Goal: Find specific page/section: Find specific page/section

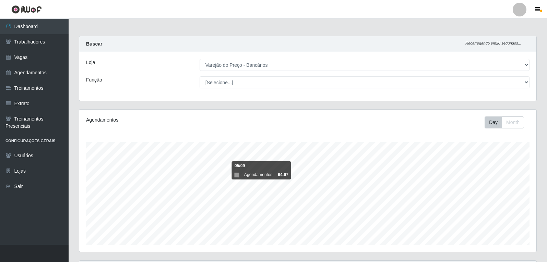
select select "157"
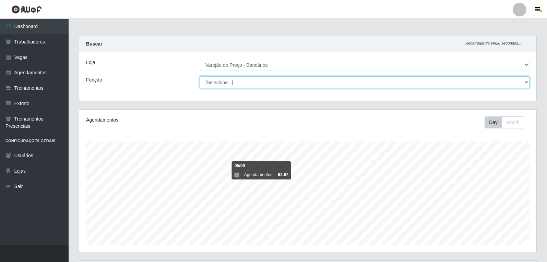
scroll to position [142, 457]
drag, startPoint x: 0, startPoint y: 0, endPoint x: 272, endPoint y: 80, distance: 283.6
click at [272, 80] on select "[Selecione...] Auxiliar de Estacionamento Auxiliar de Estacionamento + Auxiliar…" at bounding box center [364, 82] width 330 height 12
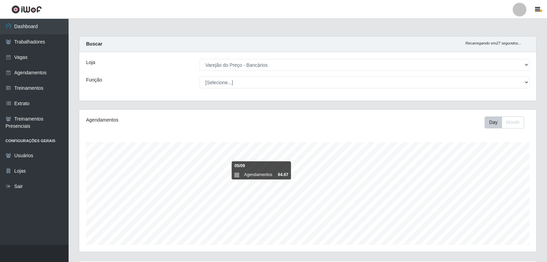
click at [158, 89] on div "Loja [Selecione...] Varejão do Preço - Bancários Função [Selecione...] Auxiliar…" at bounding box center [307, 76] width 457 height 49
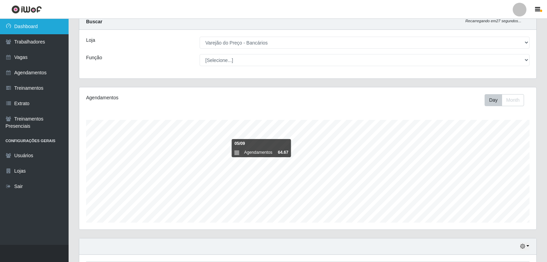
scroll to position [34, 0]
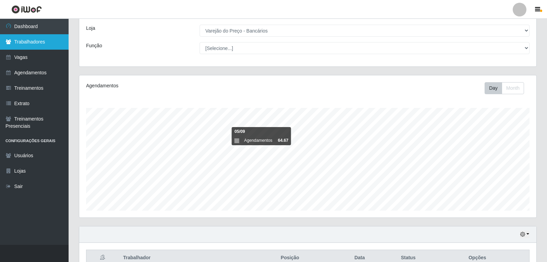
click at [13, 49] on link "Trabalhadores" at bounding box center [34, 41] width 69 height 15
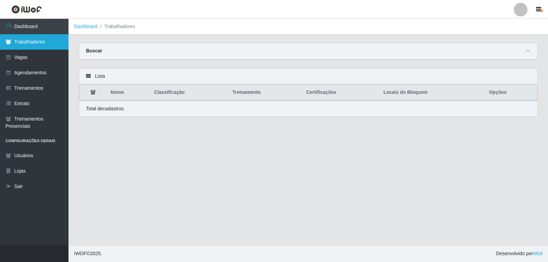
click at [44, 39] on link "Trabalhadores" at bounding box center [34, 41] width 69 height 15
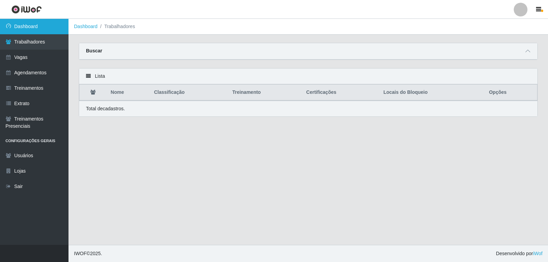
click at [51, 29] on link "Dashboard" at bounding box center [34, 26] width 69 height 15
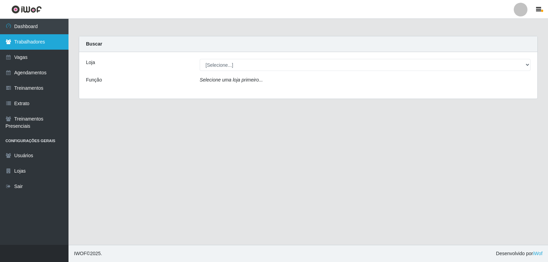
click at [44, 39] on link "Trabalhadores" at bounding box center [34, 41] width 69 height 15
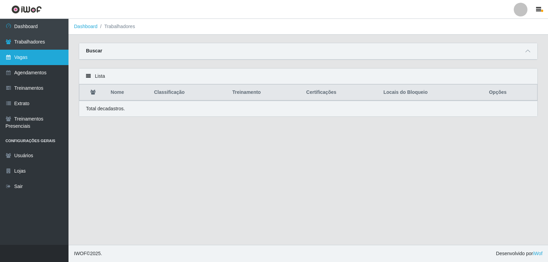
click at [39, 53] on link "Vagas" at bounding box center [34, 57] width 69 height 15
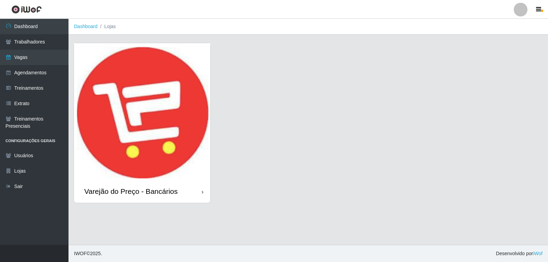
click at [103, 86] on img at bounding box center [142, 111] width 136 height 137
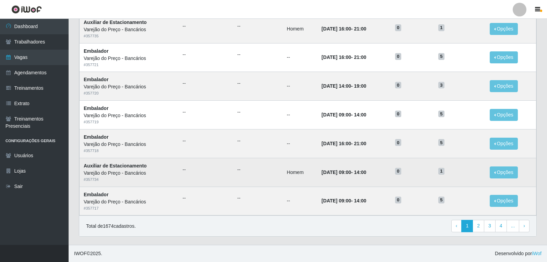
scroll to position [319, 0]
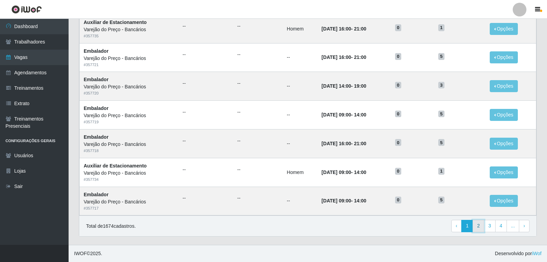
click at [477, 224] on link "2" at bounding box center [478, 226] width 12 height 12
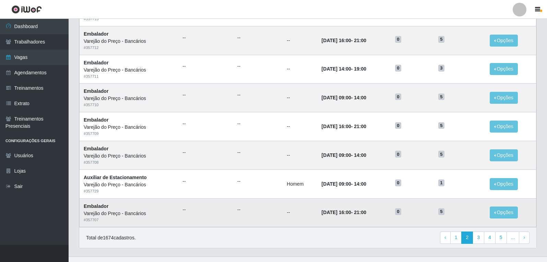
scroll to position [319, 0]
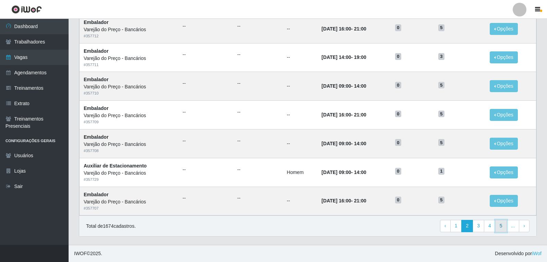
click at [502, 231] on link "5" at bounding box center [501, 226] width 12 height 12
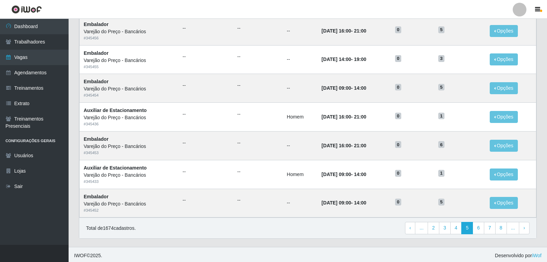
scroll to position [319, 0]
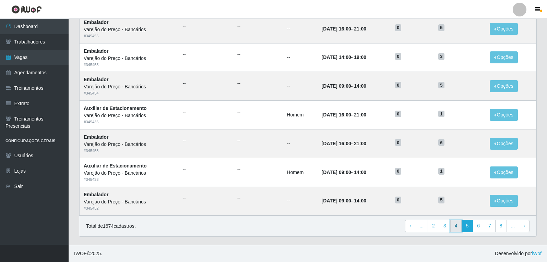
click at [457, 227] on link "4" at bounding box center [456, 226] width 12 height 12
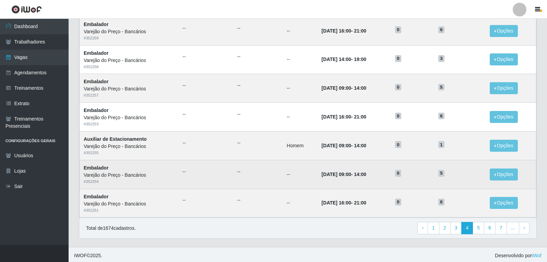
scroll to position [319, 0]
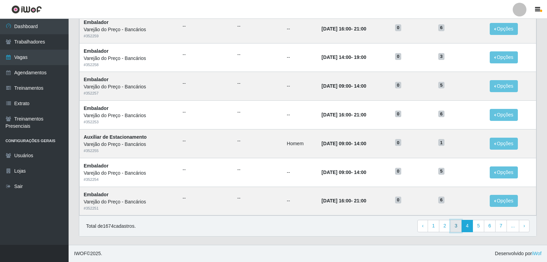
click at [457, 225] on link "3" at bounding box center [456, 226] width 12 height 12
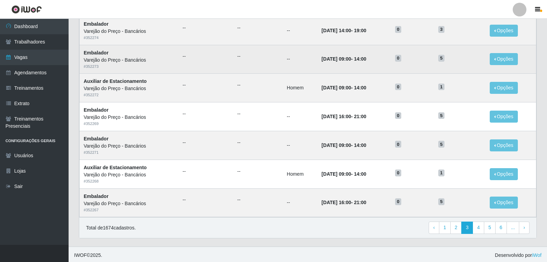
scroll to position [319, 0]
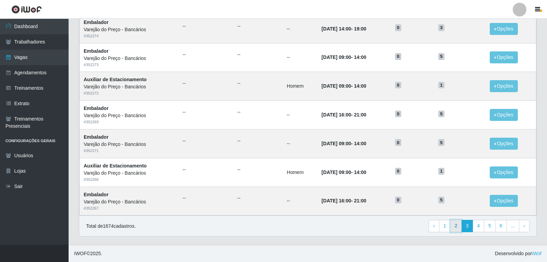
click at [457, 222] on link "2" at bounding box center [456, 226] width 12 height 12
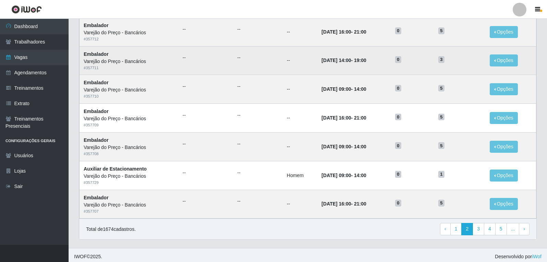
scroll to position [319, 0]
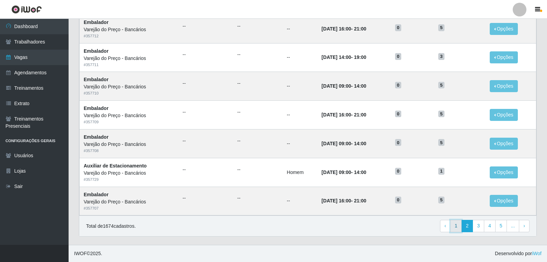
click at [458, 228] on link "1" at bounding box center [456, 226] width 12 height 12
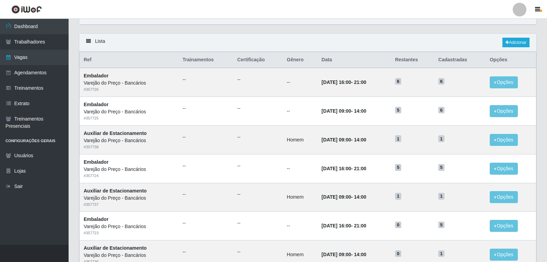
scroll to position [34, 0]
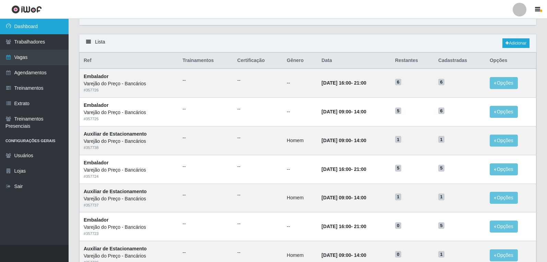
click at [37, 27] on link "Dashboard" at bounding box center [34, 26] width 69 height 15
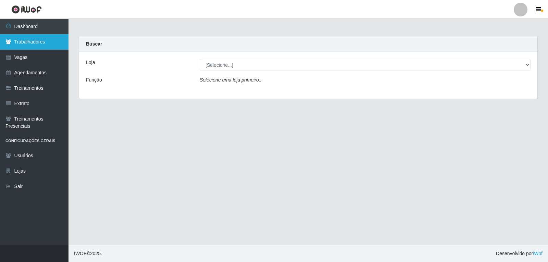
click at [15, 44] on link "Trabalhadores" at bounding box center [34, 41] width 69 height 15
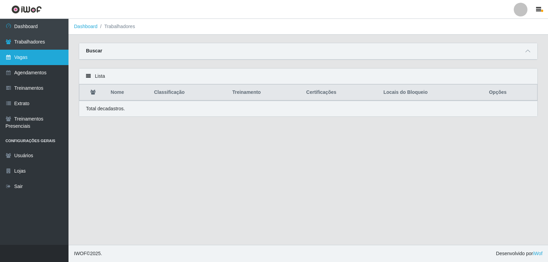
click at [34, 54] on link "Vagas" at bounding box center [34, 57] width 69 height 15
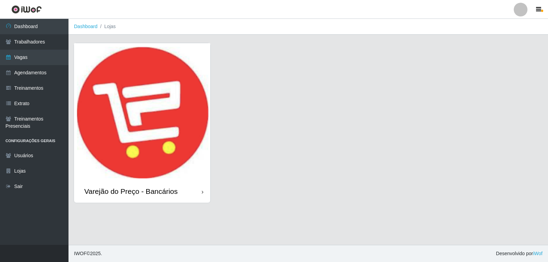
click at [205, 89] on img at bounding box center [142, 111] width 136 height 137
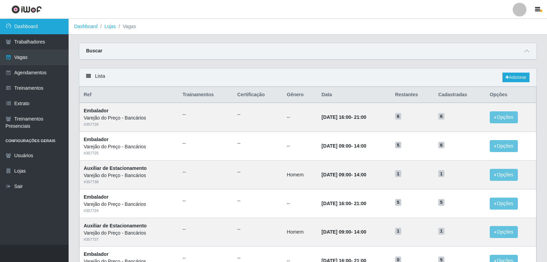
click at [37, 28] on link "Dashboard" at bounding box center [34, 26] width 69 height 15
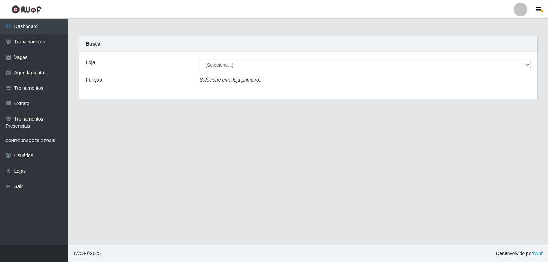
drag, startPoint x: 215, startPoint y: 74, endPoint x: 220, endPoint y: 67, distance: 8.5
click at [216, 74] on div "Loja [Selecione...] Varejão do Preço - Bancários Função Selecione uma loja prim…" at bounding box center [308, 75] width 458 height 47
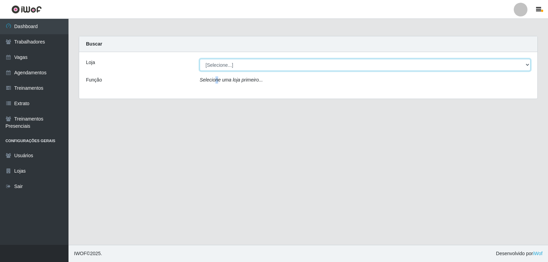
click at [220, 67] on select "[Selecione...] Varejão do Preço - Bancários" at bounding box center [365, 65] width 331 height 12
select select "157"
click at [200, 59] on select "[Selecione...] Varejão do Preço - Bancários" at bounding box center [365, 65] width 331 height 12
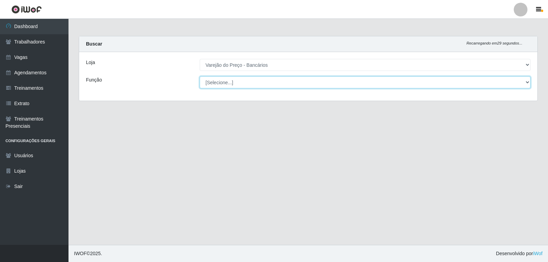
drag, startPoint x: 222, startPoint y: 71, endPoint x: 228, endPoint y: 82, distance: 12.7
click at [228, 82] on select "[Selecione...] Auxiliar de Estacionamento Auxiliar de Estacionamento + Auxiliar…" at bounding box center [365, 82] width 331 height 12
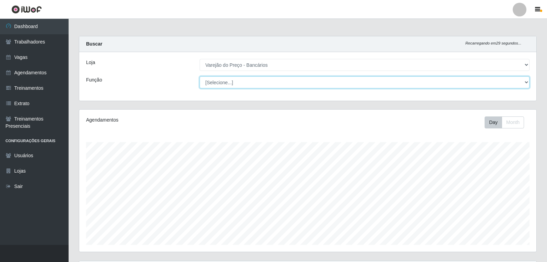
scroll to position [142, 457]
select select "1"
click at [199, 76] on select "[Selecione...] Auxiliar de Estacionamento Auxiliar de Estacionamento + Auxiliar…" at bounding box center [364, 82] width 330 height 12
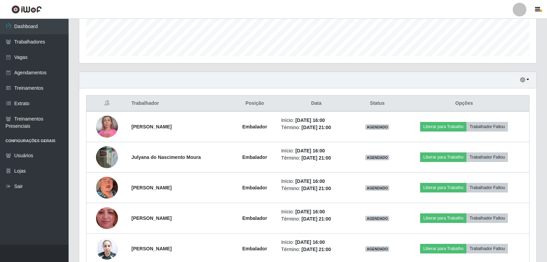
scroll to position [223, 0]
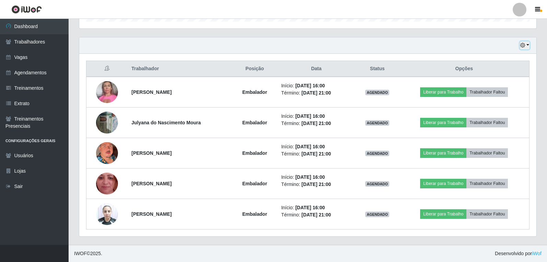
click at [520, 43] on button "button" at bounding box center [524, 45] width 10 height 8
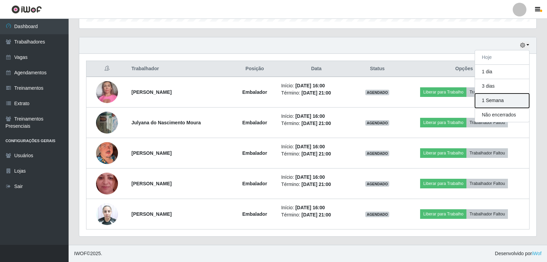
click at [509, 101] on button "1 Semana" at bounding box center [502, 101] width 54 height 14
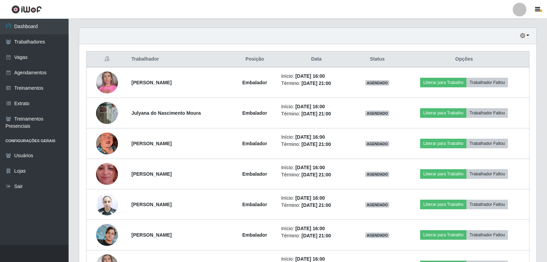
scroll to position [233, 0]
click at [522, 38] on icon "button" at bounding box center [522, 36] width 5 height 5
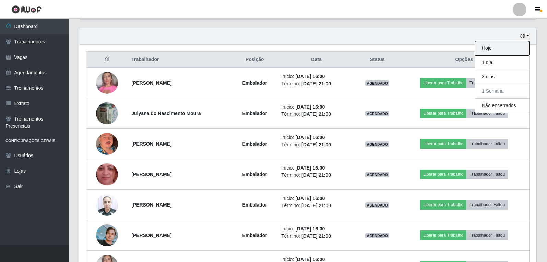
click at [498, 50] on button "Hoje" at bounding box center [502, 48] width 54 height 14
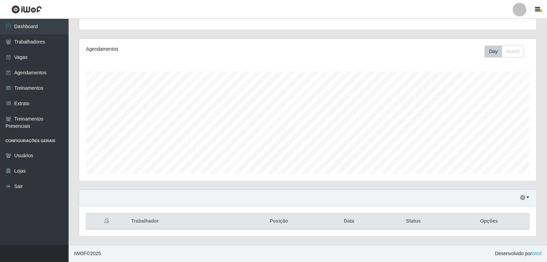
scroll to position [223, 0]
